Goal: Task Accomplishment & Management: Manage account settings

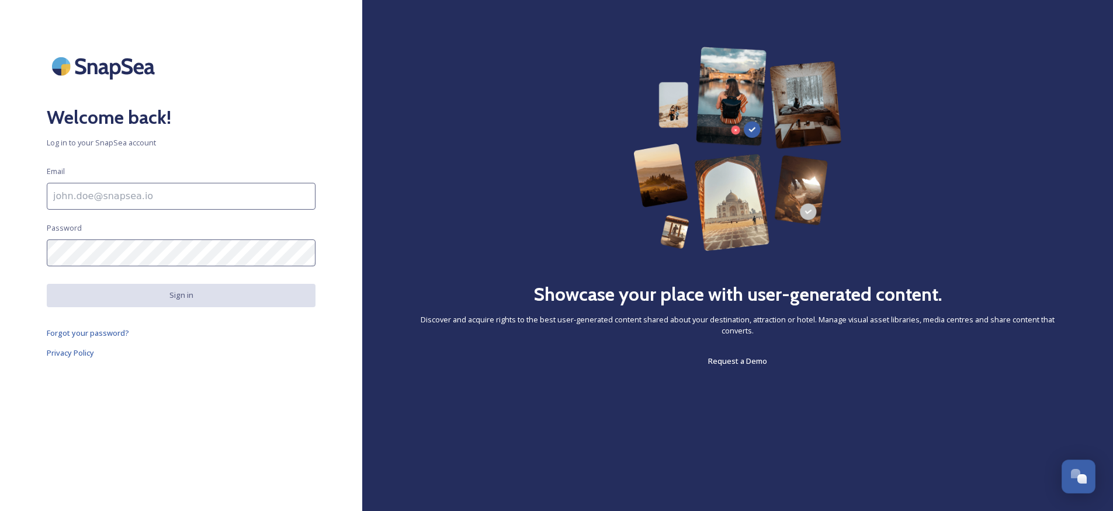
click at [210, 200] on input at bounding box center [181, 196] width 269 height 27
click at [103, 202] on input "To enrich screen reader interactions, please activate Accessibility in Grammarl…" at bounding box center [181, 196] width 269 height 27
type input "[EMAIL_ADDRESS][DOMAIN_NAME]"
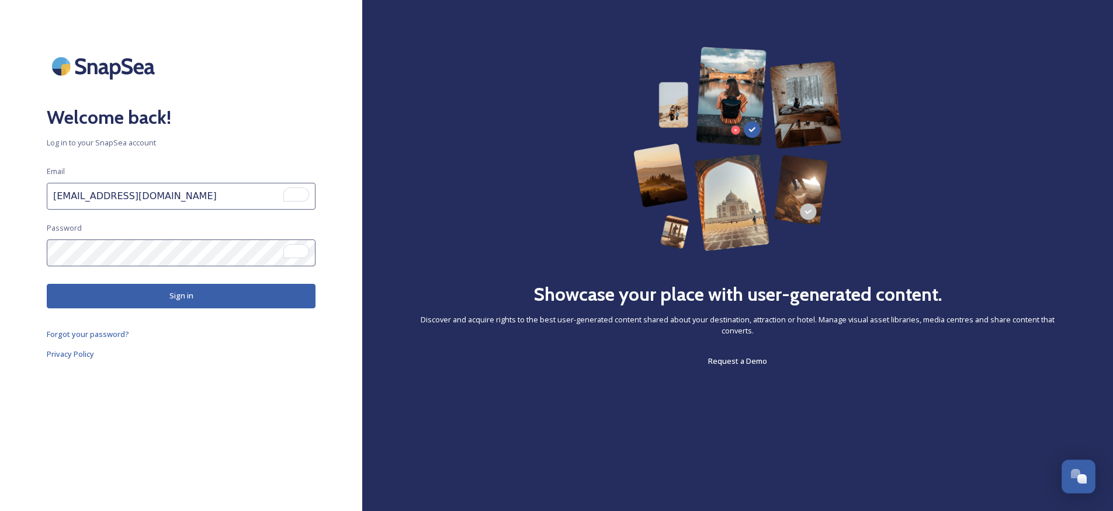
click at [146, 291] on button "Sign in" at bounding box center [181, 296] width 269 height 24
click at [198, 296] on button "Sign in" at bounding box center [181, 296] width 269 height 24
click at [86, 298] on button "Sign in" at bounding box center [181, 296] width 269 height 24
click at [43, 237] on div "Welcome back! Log in to your SnapSea account Email [EMAIL_ADDRESS][DOMAIN_NAME]…" at bounding box center [181, 256] width 362 height 418
click at [27, 245] on div "Welcome back! Log in to your SnapSea account Email [EMAIL_ADDRESS][DOMAIN_NAME]…" at bounding box center [181, 256] width 362 height 418
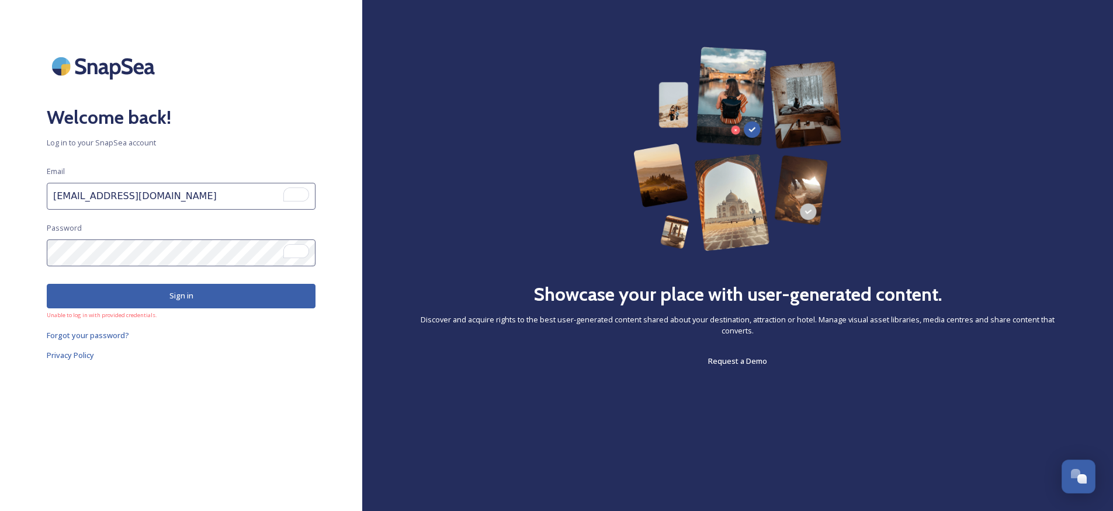
click at [56, 292] on button "Sign in" at bounding box center [181, 296] width 269 height 24
click at [85, 297] on button "Sign in" at bounding box center [181, 296] width 269 height 24
